Goal: Go to known website: Access a specific website the user already knows

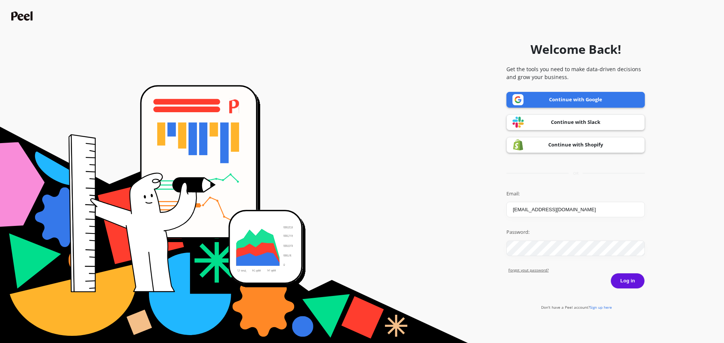
type input "it-admin@joinbranded.com"
click at [624, 280] on button "Log in" at bounding box center [627, 281] width 34 height 16
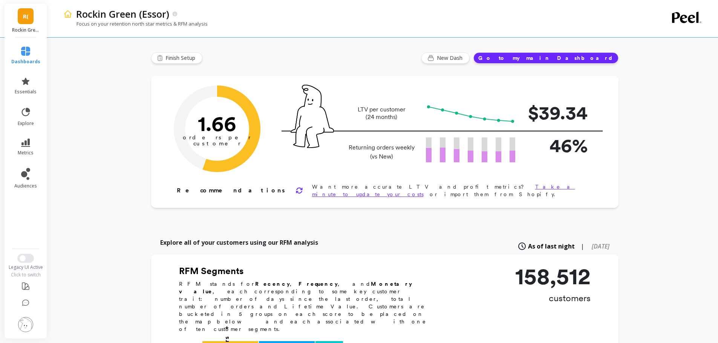
click at [26, 18] on span "R(" at bounding box center [26, 16] width 6 height 9
